Goal: Task Accomplishment & Management: Manage account settings

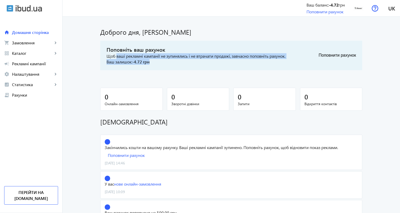
drag, startPoint x: 115, startPoint y: 58, endPoint x: 149, endPoint y: 61, distance: 34.6
click at [149, 61] on div "Поповніть ваш рахунок Щоб ваші рекламні кампанії не зупинялись і не втрачати пр…" at bounding box center [196, 55] width 179 height 19
click at [21, 97] on span "Рахунки" at bounding box center [35, 94] width 46 height 5
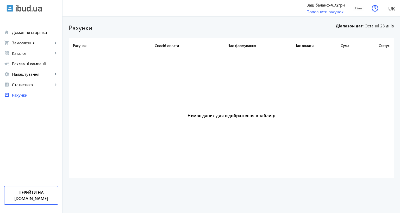
click at [373, 26] on span "Останні 28 днів" at bounding box center [379, 26] width 29 height 7
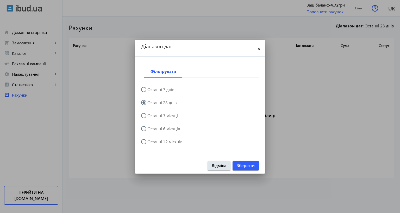
click at [151, 126] on label "Останні 6 місяців" at bounding box center [163, 128] width 34 height 4
click at [151, 126] on input "Останні 6 місяців" at bounding box center [146, 131] width 10 height 10
radio input "true"
click at [251, 162] on span "Зберегти" at bounding box center [246, 165] width 18 height 6
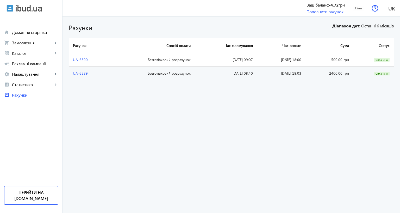
drag, startPoint x: 276, startPoint y: 73, endPoint x: 303, endPoint y: 72, distance: 27.4
click at [303, 72] on td "[DATE] 18:03" at bounding box center [281, 73] width 48 height 14
click at [382, 26] on span "Останні 6 місяців" at bounding box center [377, 26] width 33 height 7
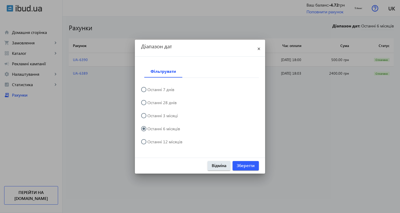
click at [151, 139] on label "Останні 12 місяців" at bounding box center [164, 141] width 36 height 4
click at [151, 139] on input "Останні 12 місяців" at bounding box center [146, 144] width 10 height 10
radio input "true"
click at [247, 162] on span "Зберегти" at bounding box center [246, 165] width 18 height 6
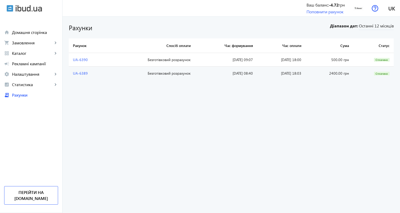
click at [308, 86] on bills-list "Рахунки Діапазон дат: Останні 12 місяців Рахунок Спосіб оплати Час формування Ч…" at bounding box center [232, 115] width 338 height 196
click at [25, 34] on span "Домашня сторінка" at bounding box center [35, 32] width 46 height 5
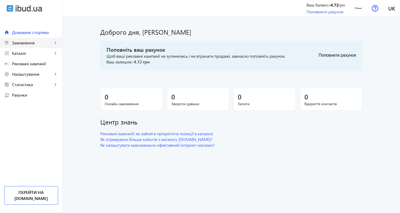
click at [26, 40] on span "Замовлення" at bounding box center [32, 42] width 41 height 5
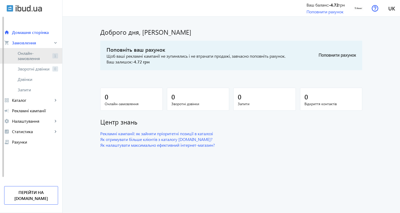
click at [30, 54] on span "Онлайн-замовлення" at bounding box center [34, 56] width 33 height 10
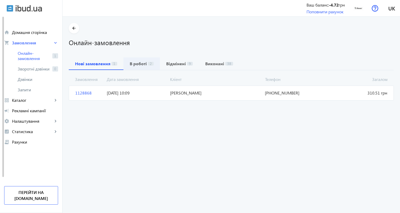
click at [130, 65] on b "В роботі" at bounding box center [138, 63] width 17 height 4
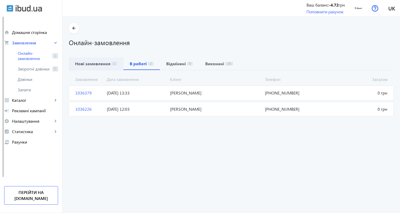
click at [96, 66] on b "Нові замовлення" at bounding box center [92, 63] width 35 height 4
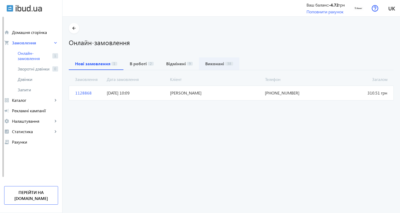
click at [219, 63] on b "Виконані" at bounding box center [214, 63] width 19 height 4
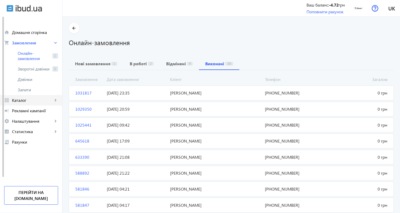
click at [24, 101] on span "Каталог" at bounding box center [32, 99] width 41 height 5
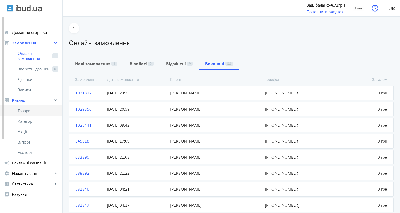
click at [31, 112] on span "Товари" at bounding box center [38, 110] width 40 height 5
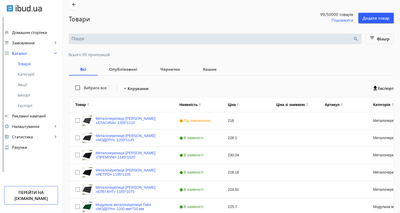
scroll to position [78, 0]
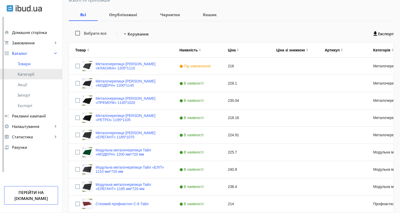
click at [24, 73] on span "Категорії" at bounding box center [38, 73] width 40 height 5
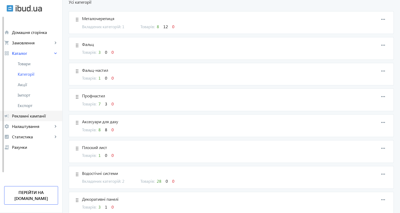
scroll to position [26, 0]
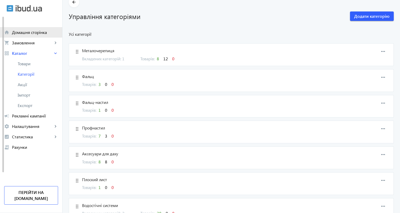
click at [22, 31] on span "Домашня сторінка" at bounding box center [35, 32] width 46 height 5
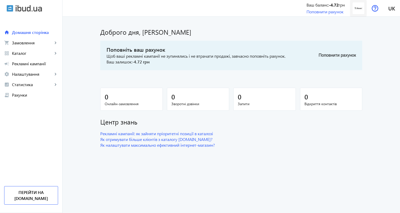
click at [357, 8] on img at bounding box center [359, 8] width 12 height 12
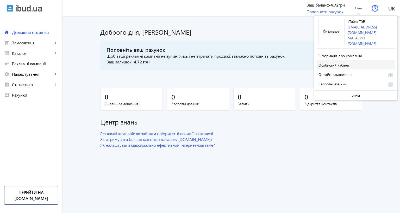
click at [331, 65] on span "Особистий кабінет" at bounding box center [334, 65] width 31 height 5
click at [328, 64] on span "Особистий кабінет" at bounding box center [334, 65] width 31 height 5
click at [28, 66] on span "Рекламні кампанії" at bounding box center [35, 63] width 46 height 5
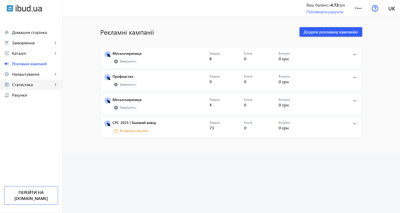
click at [27, 84] on span "Статистика" at bounding box center [32, 84] width 41 height 5
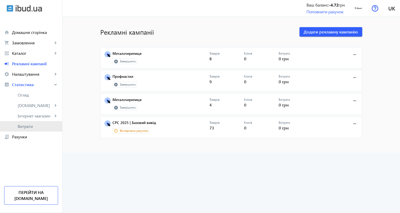
click at [30, 128] on span "Витрати" at bounding box center [38, 125] width 40 height 5
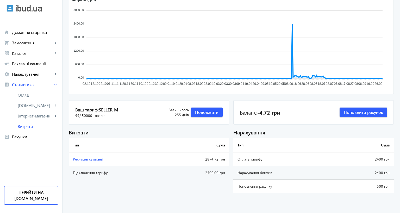
scroll to position [78, 0]
click at [199, 109] on span "Подовжити" at bounding box center [206, 112] width 23 height 6
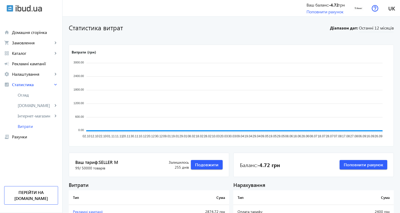
scroll to position [78, 0]
